Goal: Information Seeking & Learning: Learn about a topic

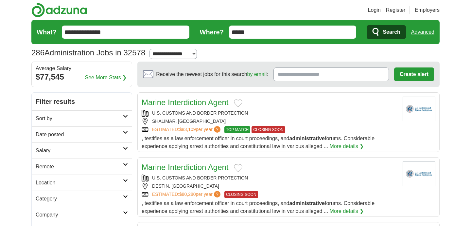
click at [110, 119] on h2 "Sort by" at bounding box center [79, 119] width 87 height 8
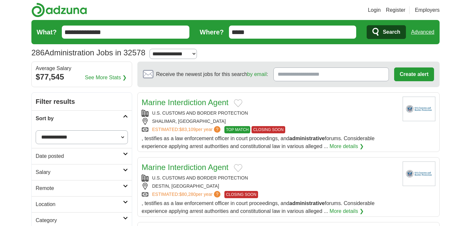
click at [104, 135] on select "**********" at bounding box center [82, 137] width 92 height 14
select select "**********"
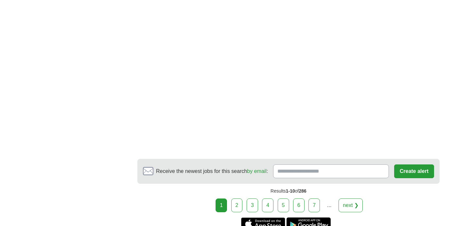
scroll to position [1247, 0]
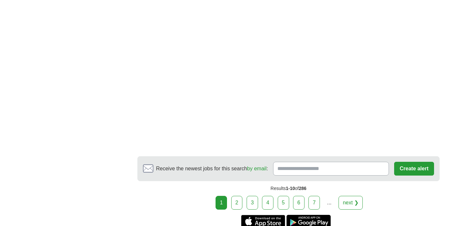
click at [360, 196] on link "next ❯" at bounding box center [351, 203] width 24 height 14
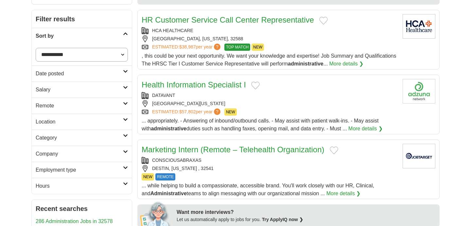
scroll to position [85, 0]
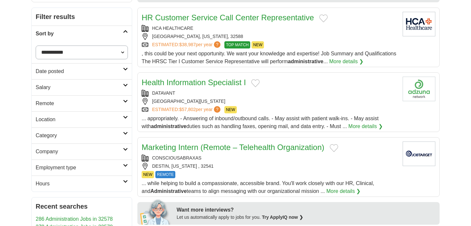
click at [330, 65] on link "More details ❯" at bounding box center [347, 62] width 34 height 8
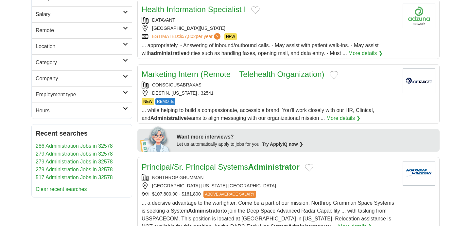
scroll to position [157, 0]
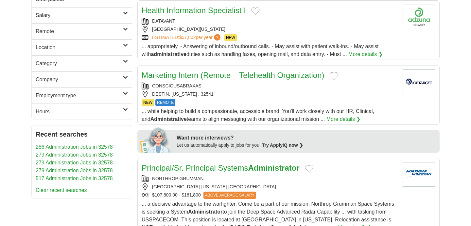
click at [371, 58] on link "More details ❯" at bounding box center [366, 54] width 34 height 8
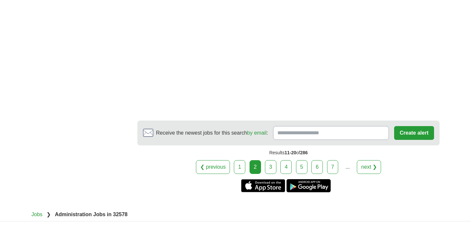
scroll to position [1123, 0]
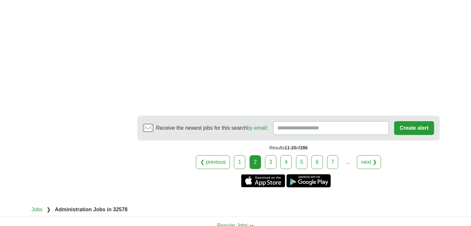
click at [377, 161] on link "next ❯" at bounding box center [369, 162] width 24 height 14
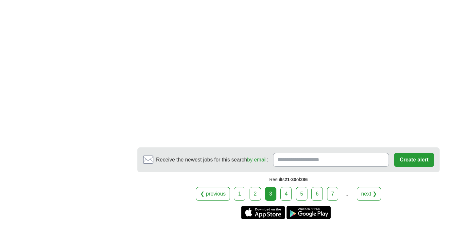
scroll to position [839, 0]
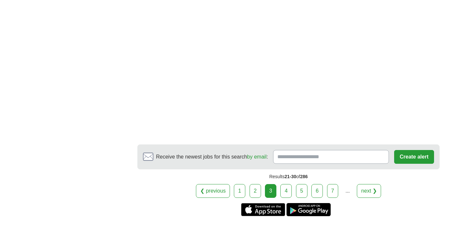
click at [379, 197] on link "next ❯" at bounding box center [369, 191] width 24 height 14
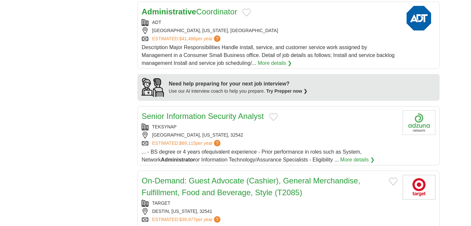
scroll to position [489, 0]
click at [274, 66] on link "More details ❯" at bounding box center [275, 63] width 34 height 8
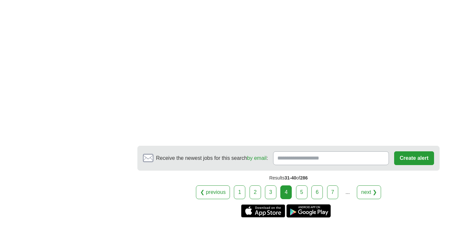
scroll to position [1135, 0]
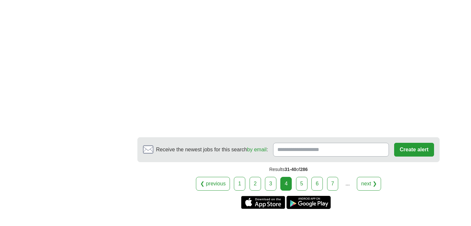
click at [377, 183] on link "next ❯" at bounding box center [369, 184] width 24 height 14
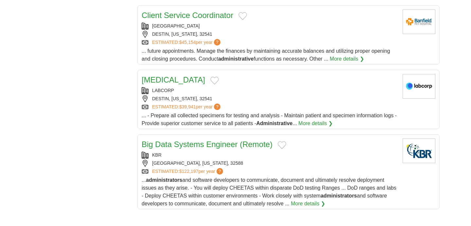
scroll to position [686, 0]
